Goal: Information Seeking & Learning: Learn about a topic

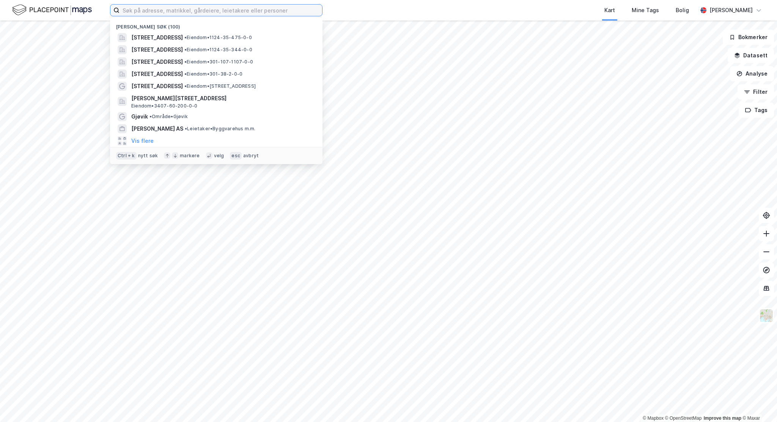
click at [301, 12] on input at bounding box center [221, 10] width 203 height 11
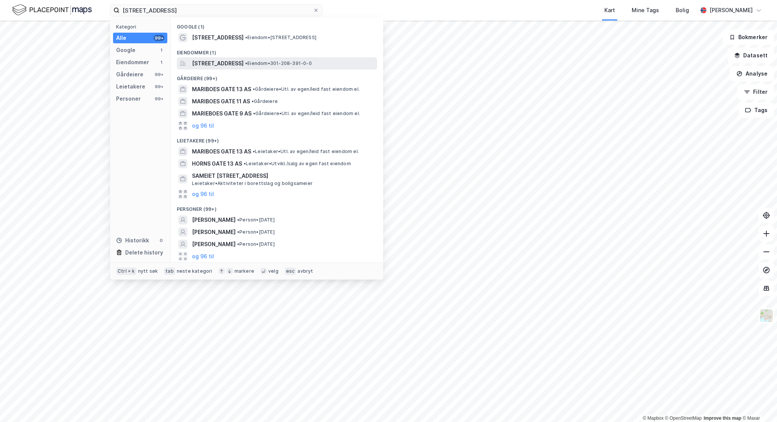
click at [229, 63] on span "[STREET_ADDRESS]" at bounding box center [218, 63] width 52 height 9
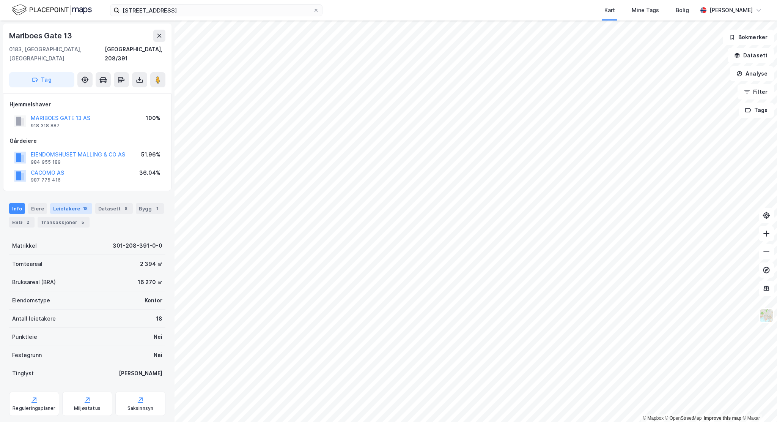
click at [63, 203] on div "Leietakere 18" at bounding box center [71, 208] width 42 height 11
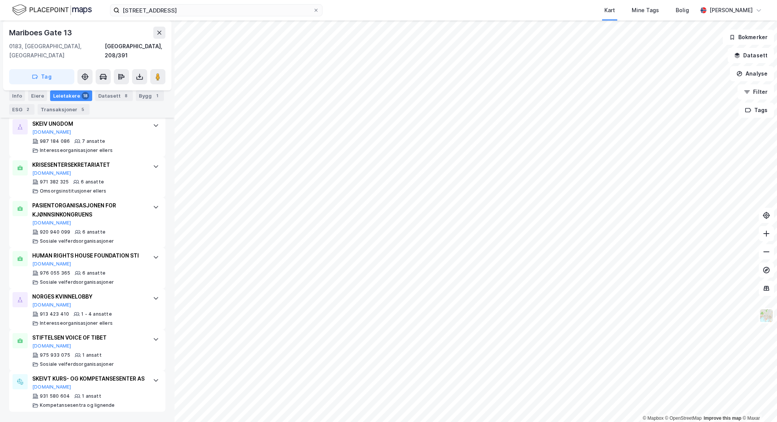
scroll to position [759, 0]
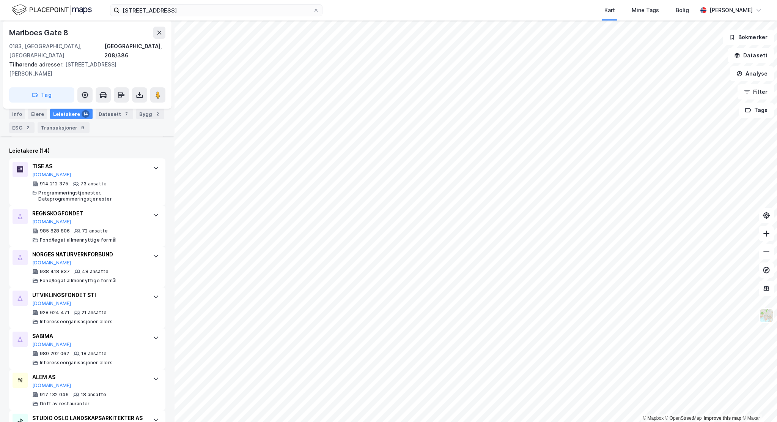
scroll to position [233, 0]
click at [36, 172] on button "[DOMAIN_NAME]" at bounding box center [51, 175] width 39 height 6
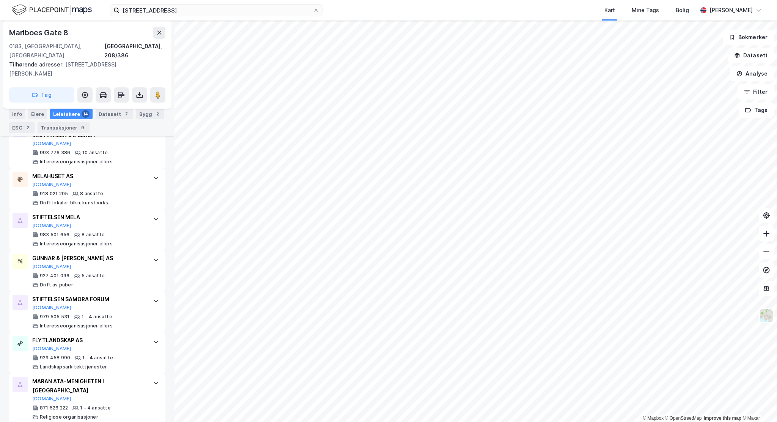
scroll to position [573, 0]
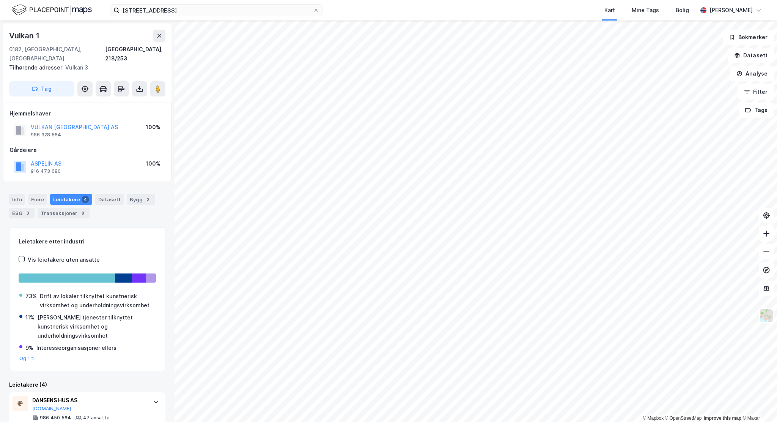
click at [142, 215] on div "Info [PERSON_NAME] 4 Datasett Bygg 2 ESG 3 Transaksjoner 8 Leietakere etter ind…" at bounding box center [87, 380] width 156 height 391
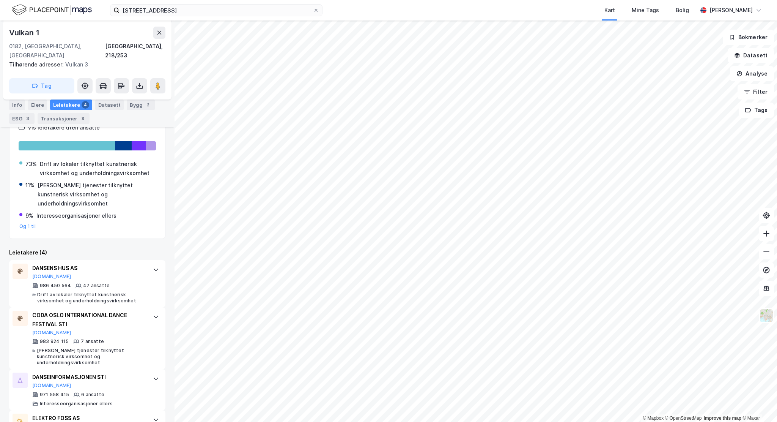
scroll to position [145, 0]
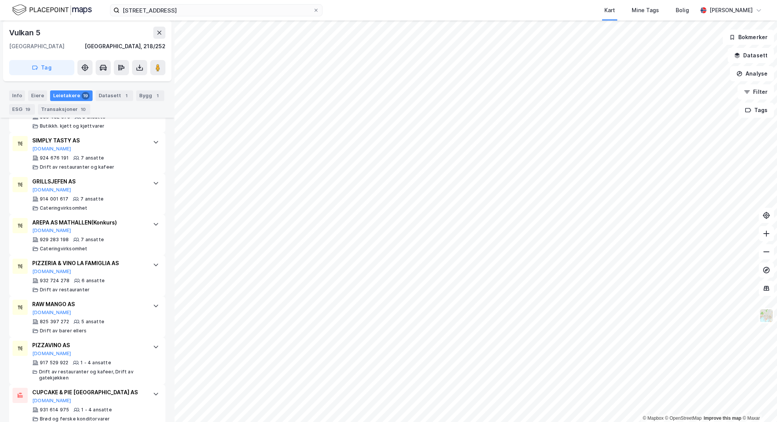
scroll to position [724, 0]
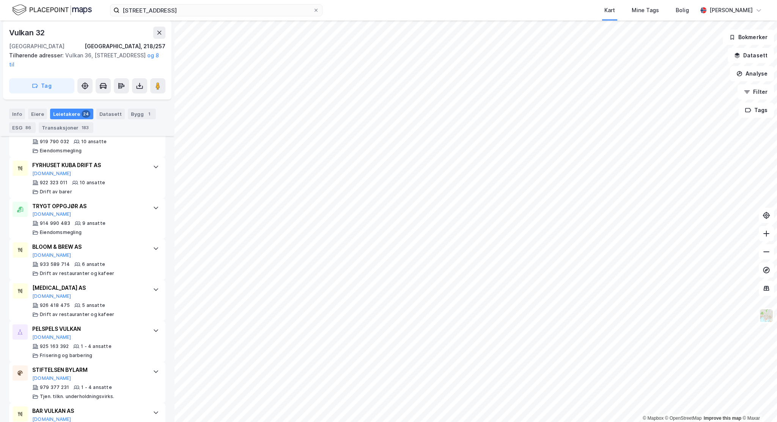
scroll to position [595, 0]
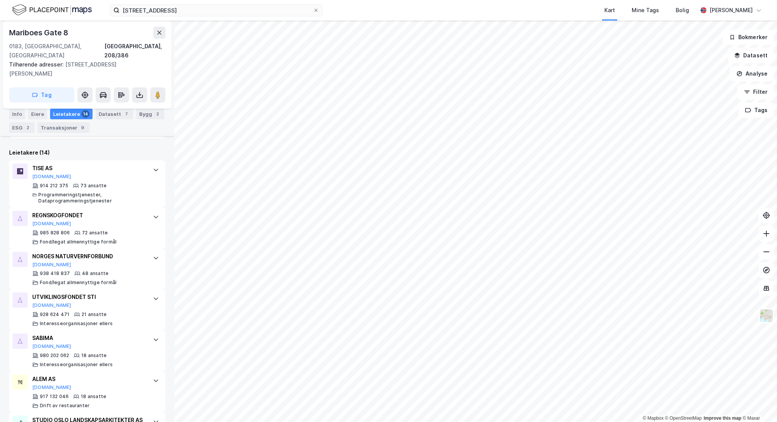
scroll to position [232, 0]
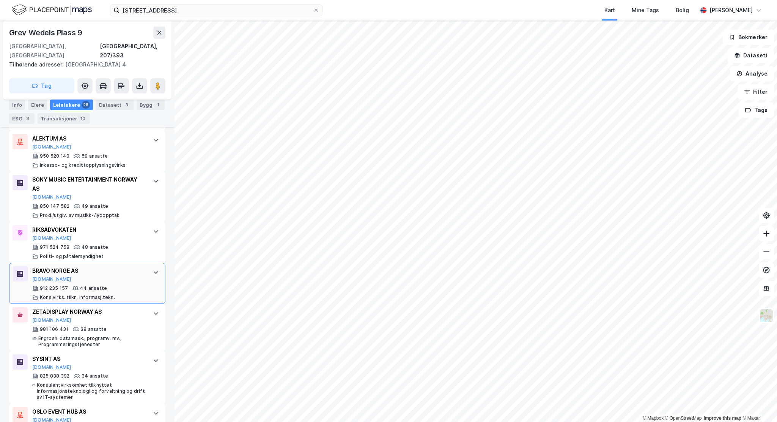
scroll to position [403, 0]
click at [153, 268] on icon at bounding box center [156, 271] width 6 height 6
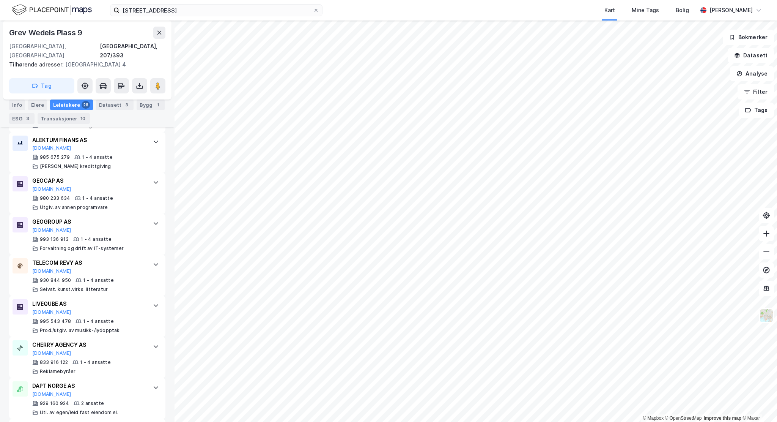
scroll to position [1561, 0]
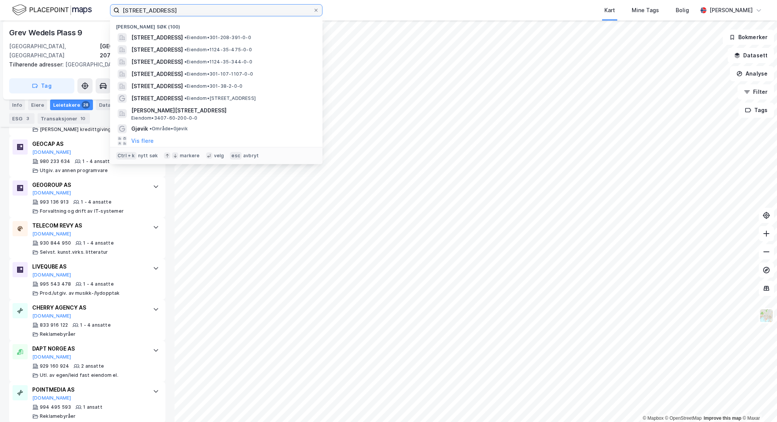
click at [209, 8] on input "[STREET_ADDRESS]" at bounding box center [217, 10] width 194 height 11
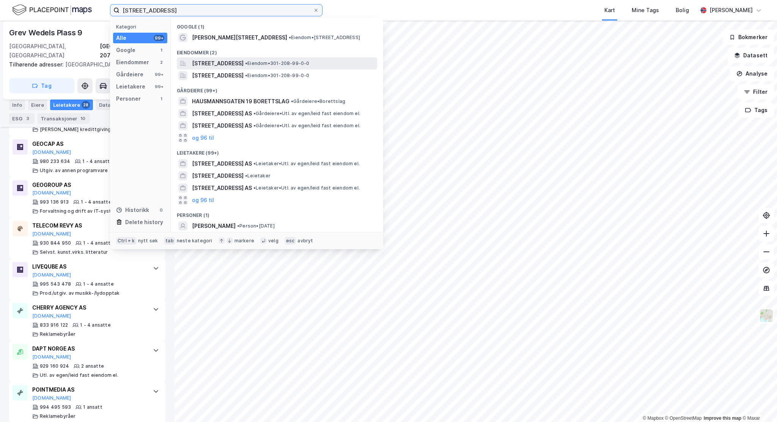
type input "[STREET_ADDRESS]"
click at [244, 59] on span "[STREET_ADDRESS]" at bounding box center [218, 63] width 52 height 9
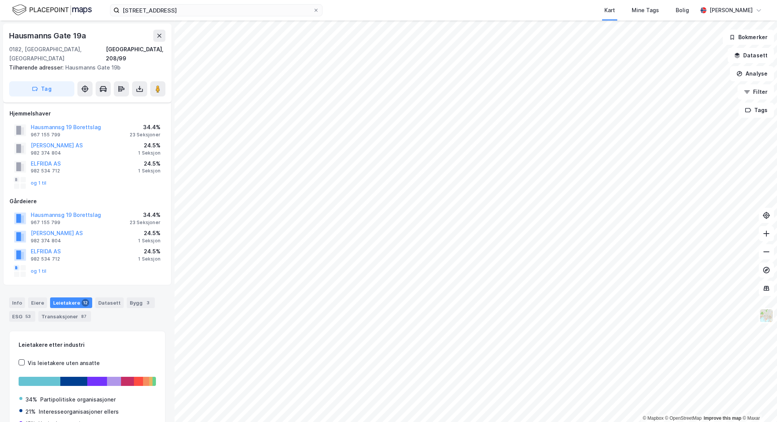
scroll to position [46, 0]
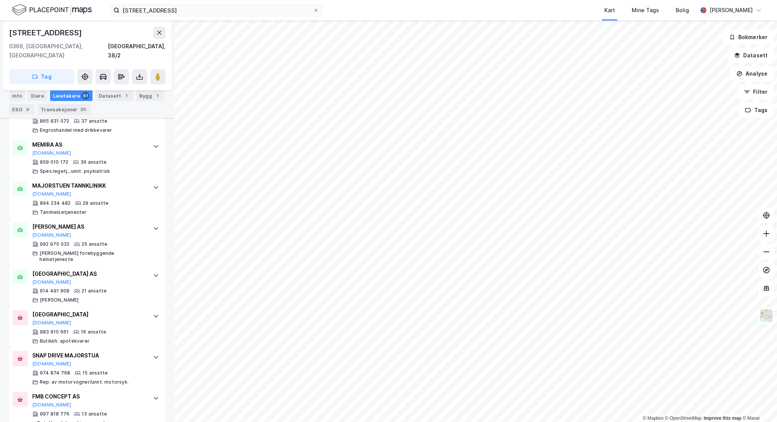
scroll to position [564, 0]
click at [39, 231] on button "[DOMAIN_NAME]" at bounding box center [51, 234] width 39 height 6
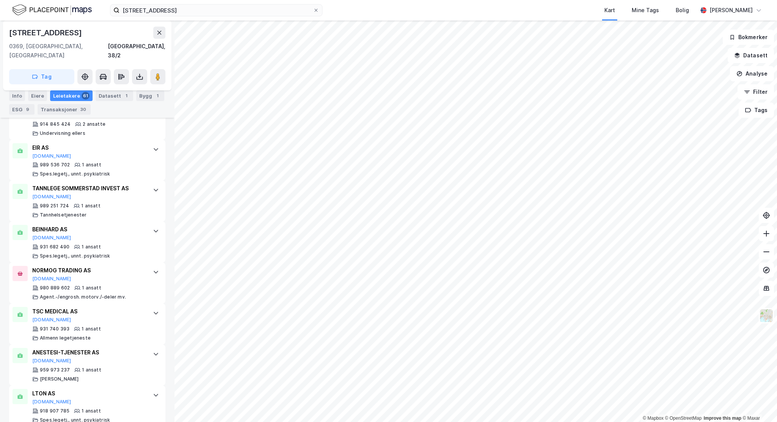
scroll to position [2545, 0]
